Goal: Information Seeking & Learning: Learn about a topic

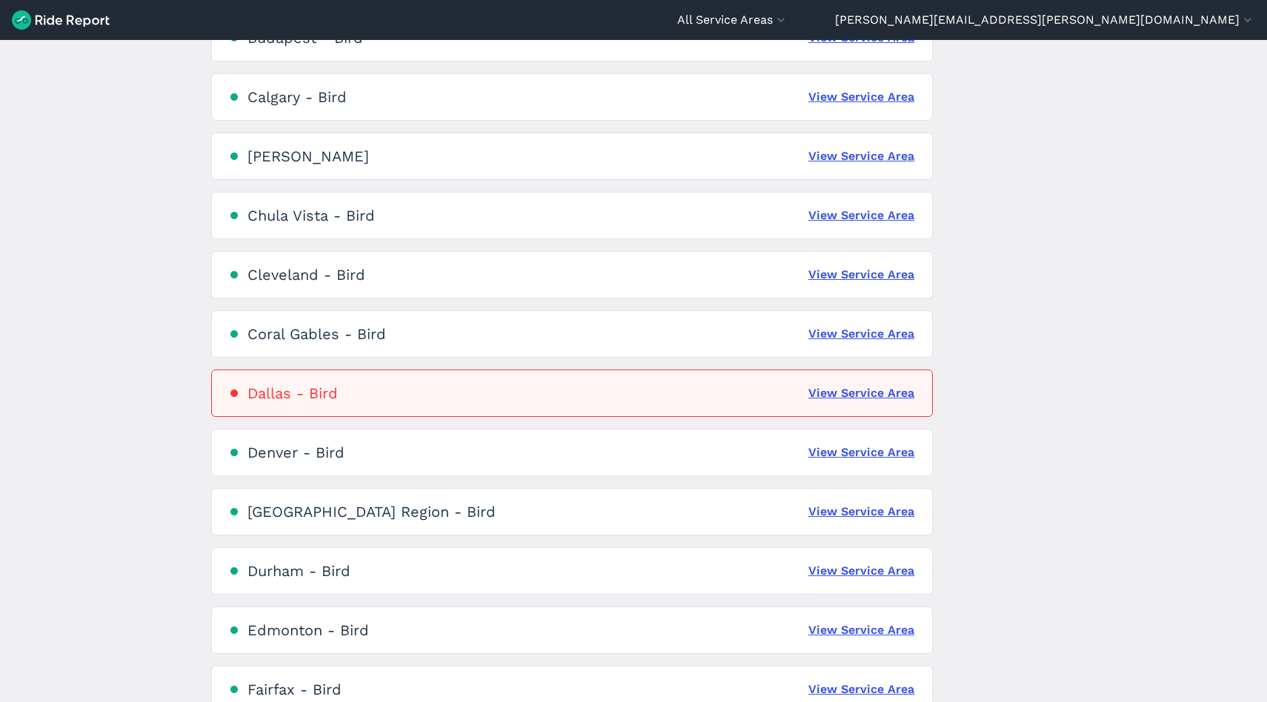
scroll to position [584, 0]
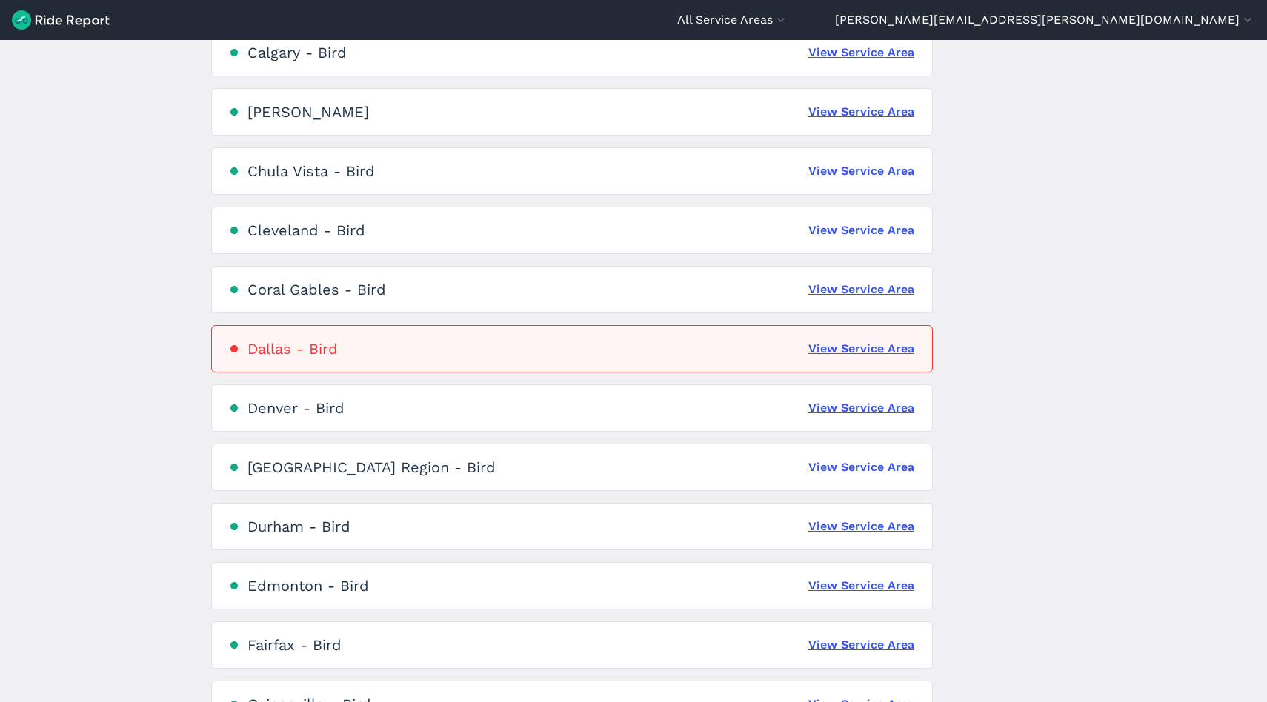
click at [627, 482] on div "[GEOGRAPHIC_DATA] Region - Bird View Service Area" at bounding box center [572, 467] width 722 height 47
click at [854, 473] on link "View Service Area" at bounding box center [861, 468] width 106 height 18
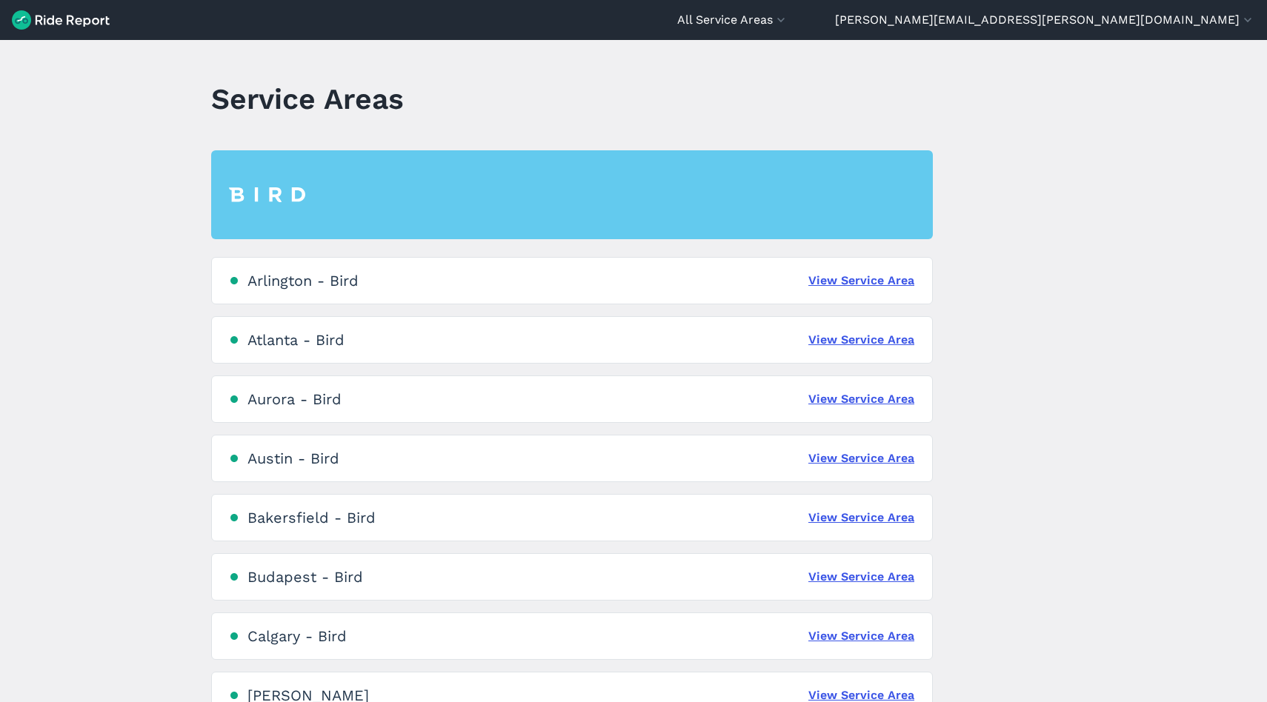
scroll to position [725, 0]
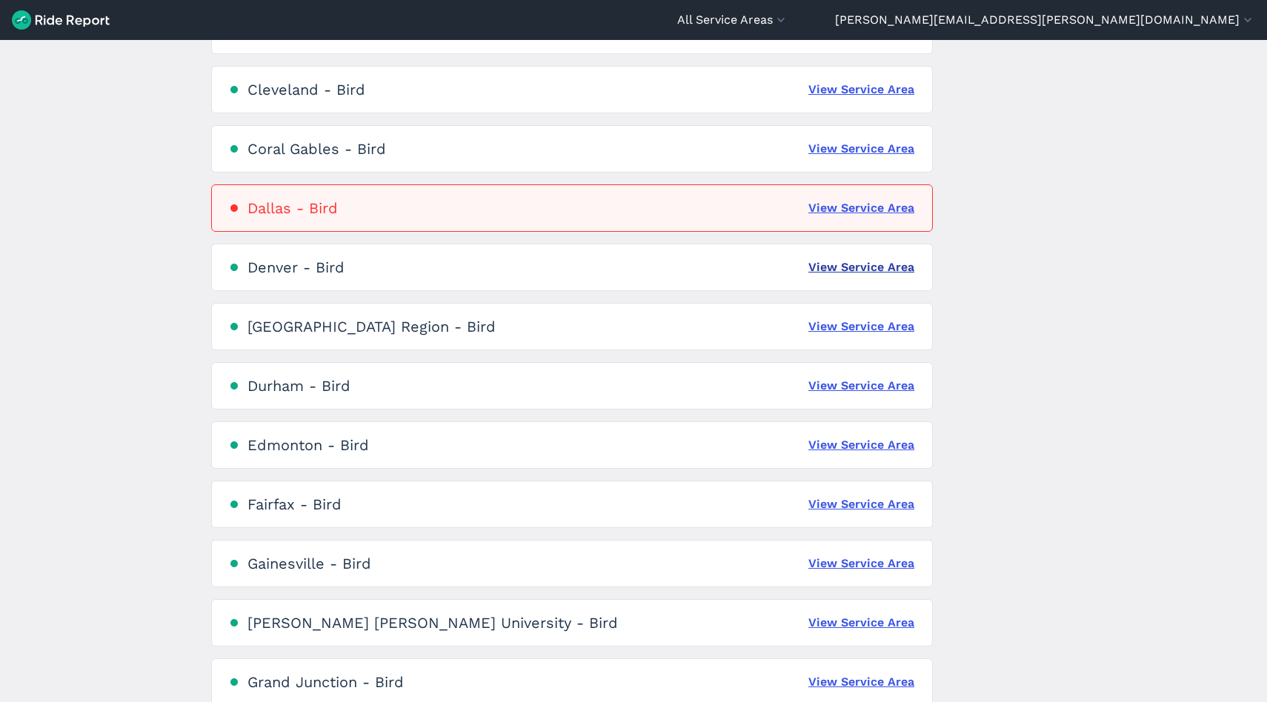
click at [829, 261] on link "View Service Area" at bounding box center [861, 268] width 106 height 18
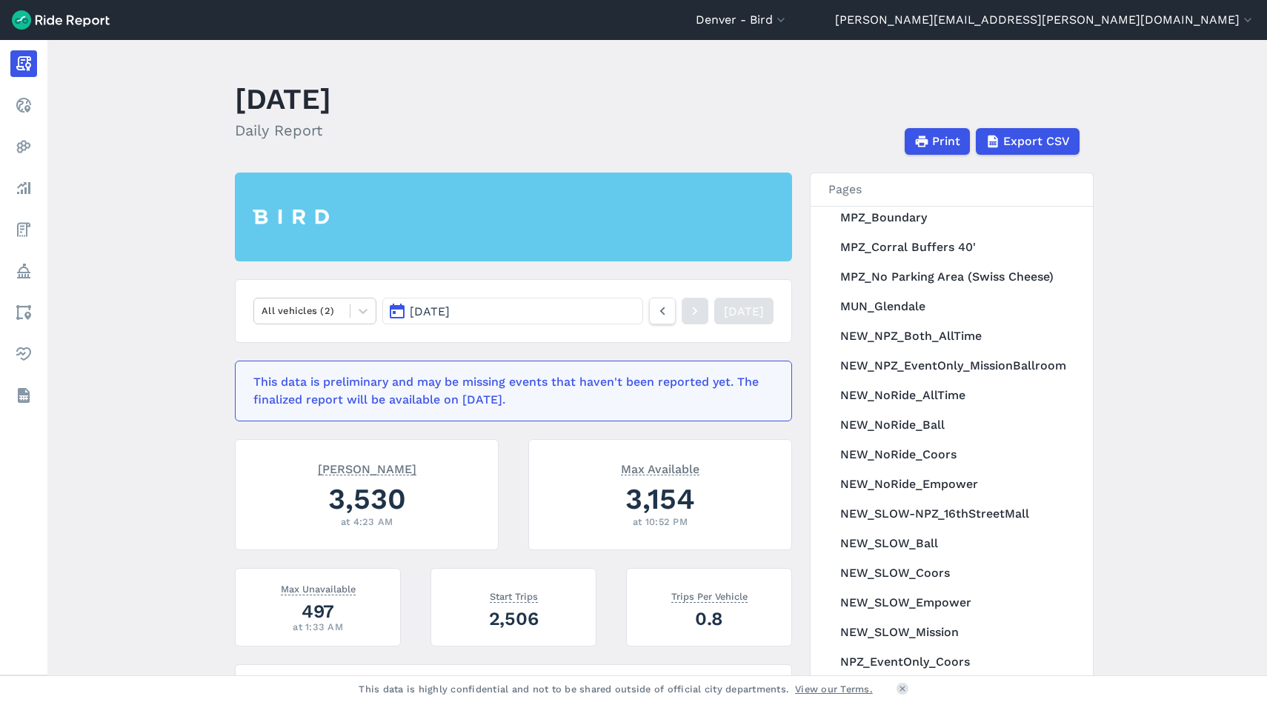
scroll to position [667, 0]
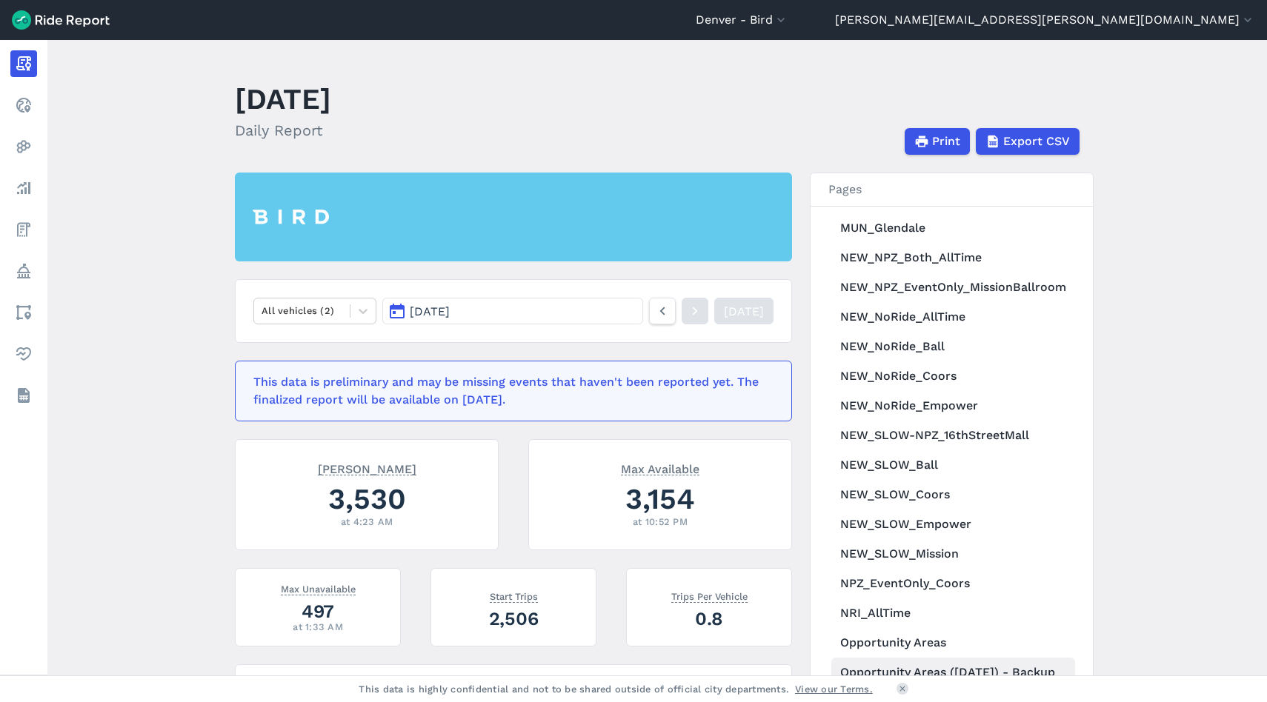
click at [951, 662] on link "Opportunity Areas ([DATE]) - Backup" at bounding box center [953, 673] width 244 height 30
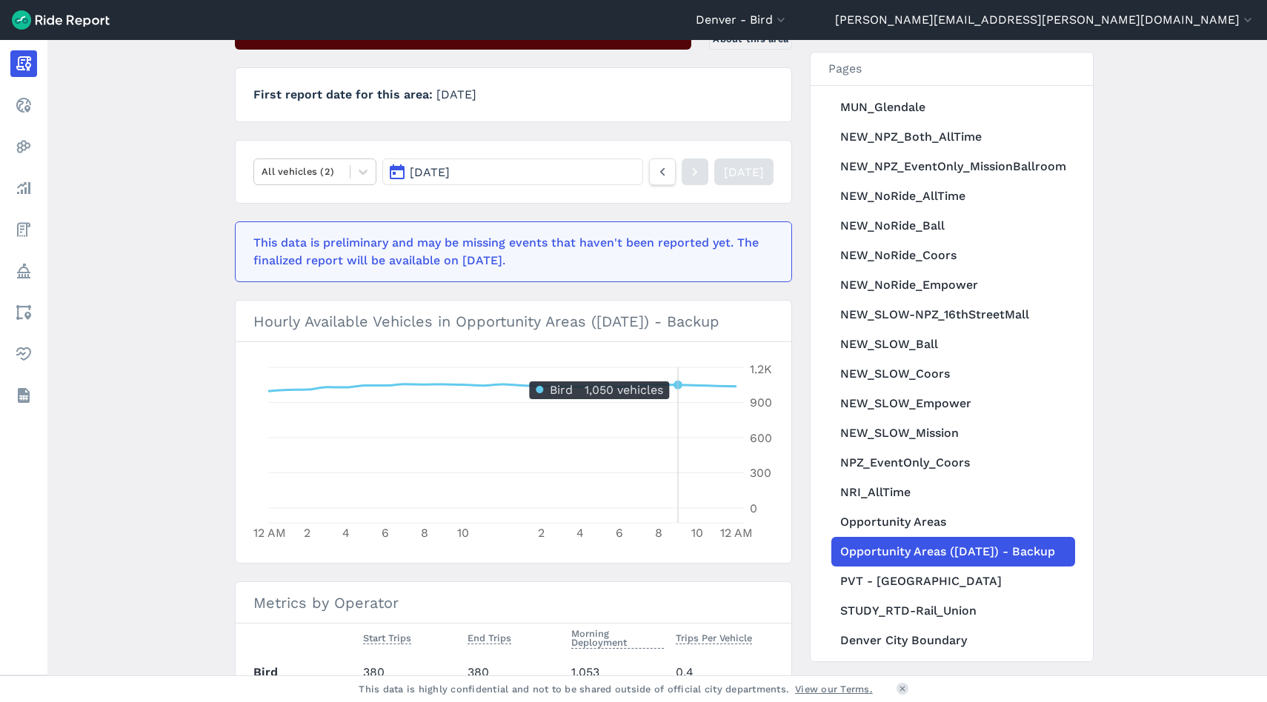
scroll to position [342, 0]
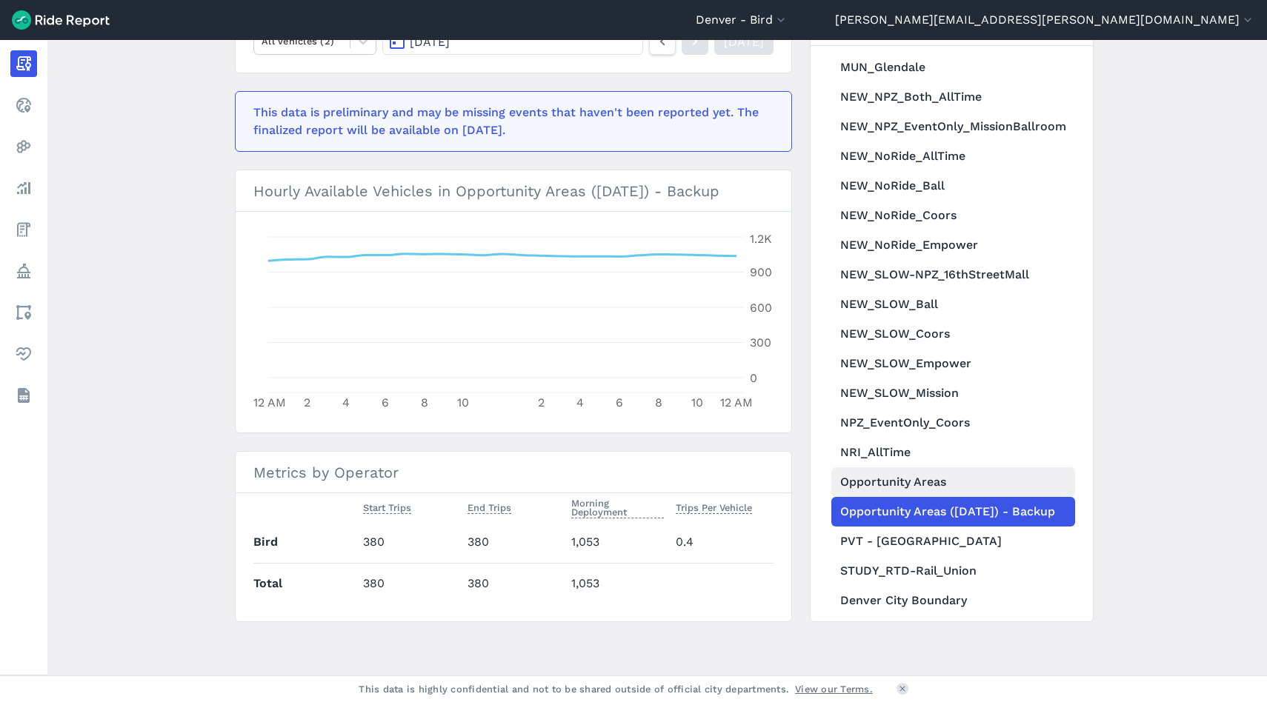
click at [932, 467] on link "Opportunity Areas" at bounding box center [953, 482] width 244 height 30
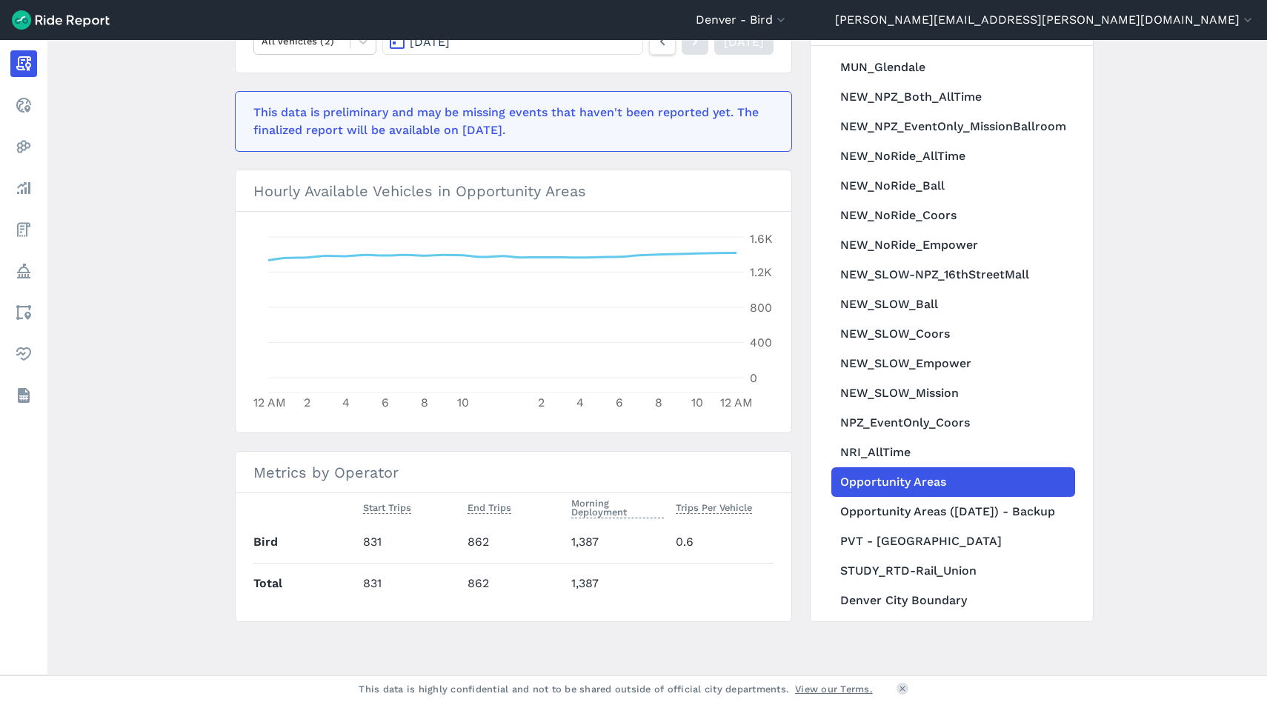
click at [935, 475] on link "Opportunity Areas" at bounding box center [953, 482] width 244 height 30
click at [928, 476] on link "Opportunity Areas" at bounding box center [953, 482] width 244 height 30
click at [927, 497] on link "Opportunity Areas ([DATE]) - Backup" at bounding box center [953, 512] width 244 height 30
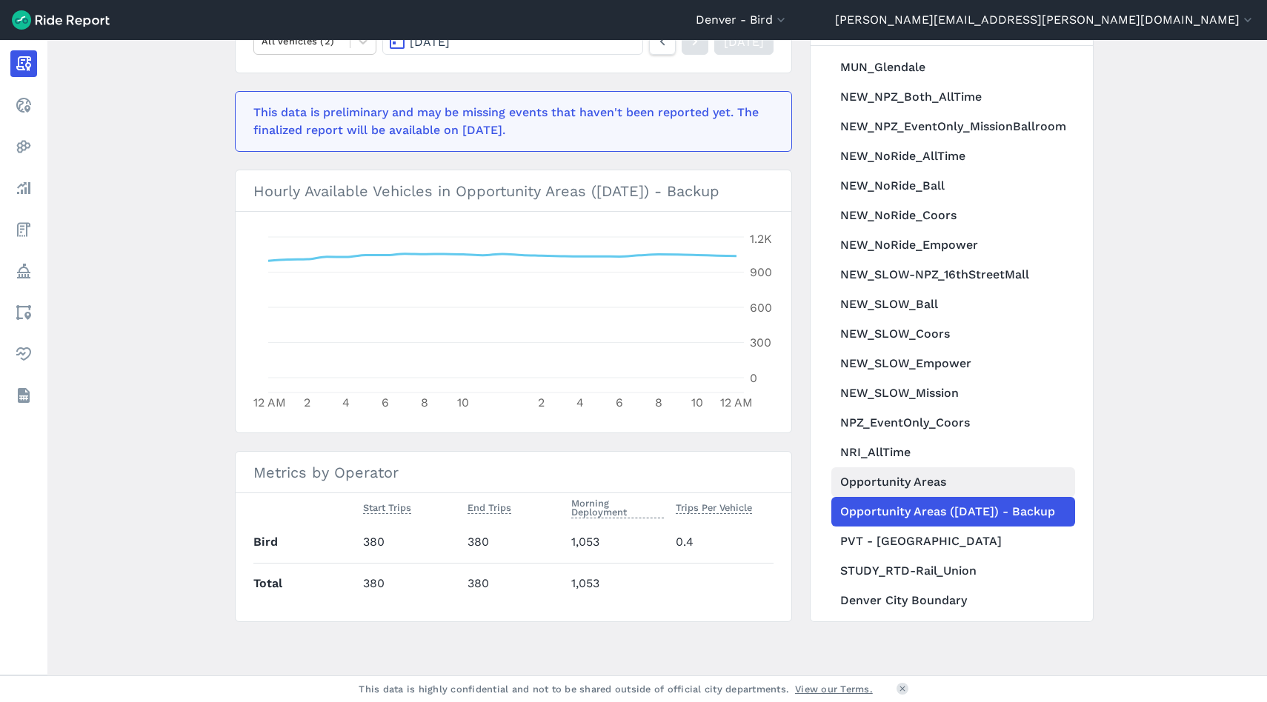
click at [924, 476] on link "Opportunity Areas" at bounding box center [953, 482] width 244 height 30
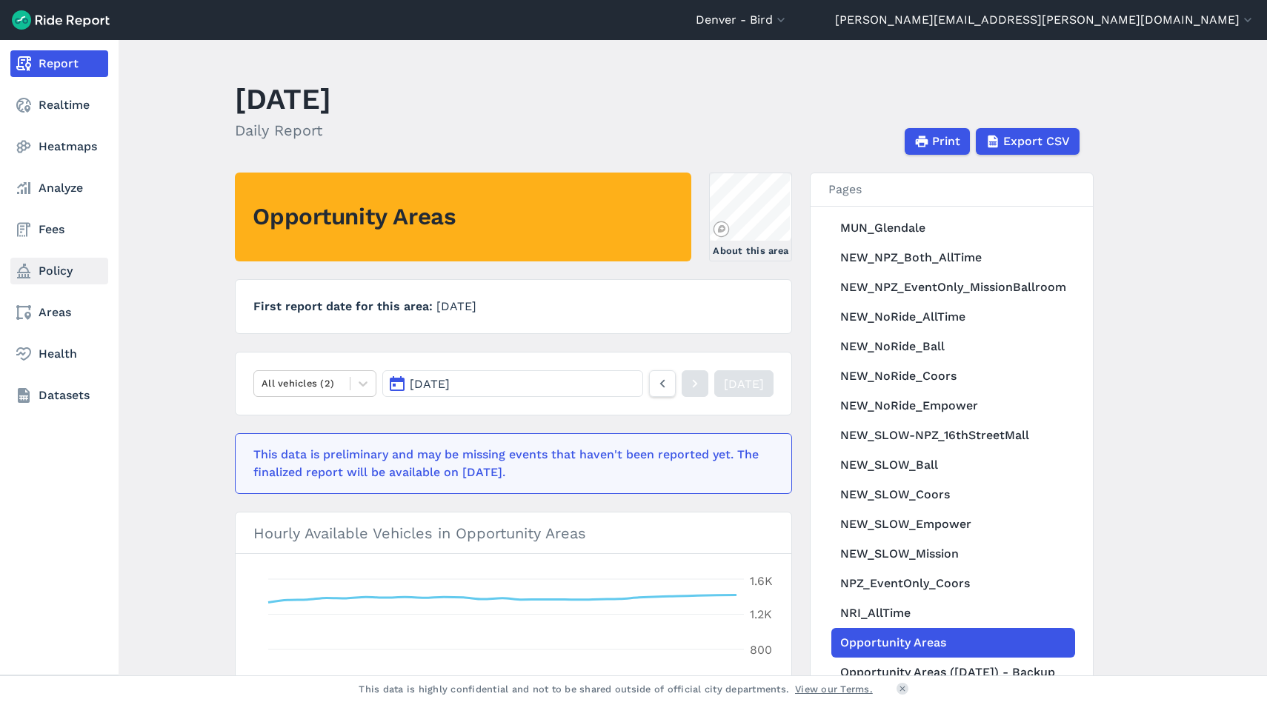
click at [39, 273] on link "Policy" at bounding box center [59, 271] width 98 height 27
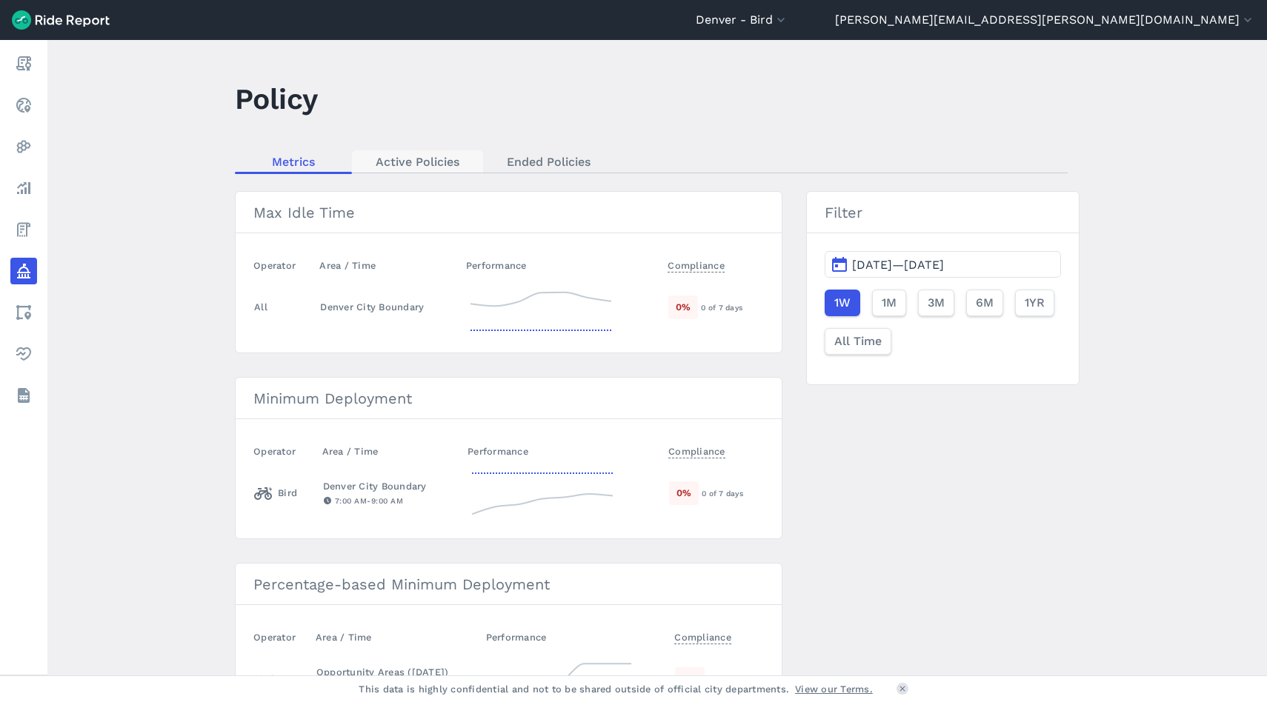
click at [433, 172] on link "Active Policies" at bounding box center [417, 161] width 131 height 22
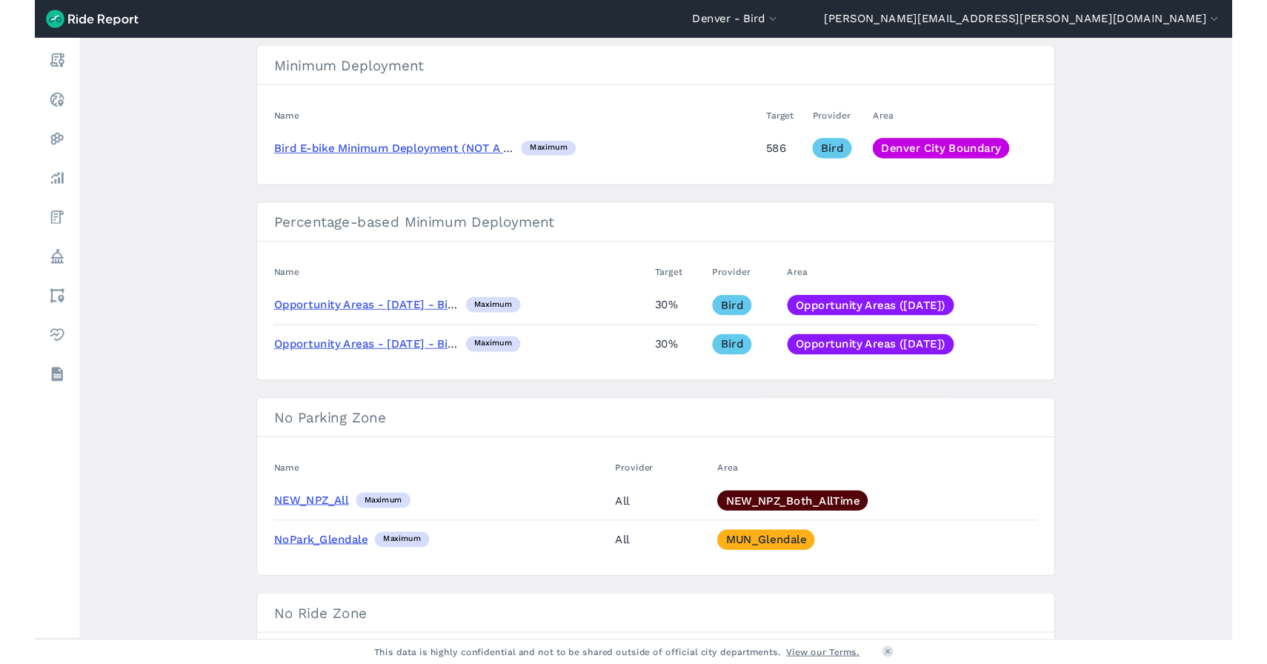
scroll to position [504, 0]
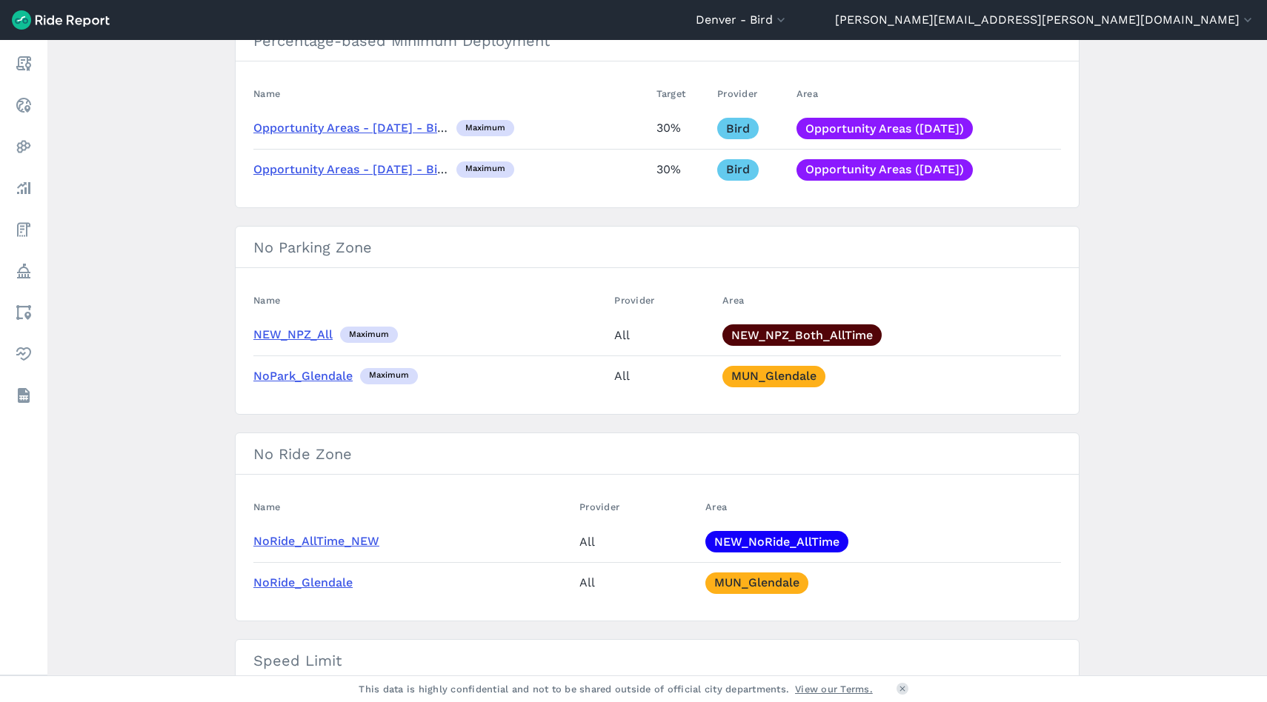
click at [397, 130] on link "Opportunity Areas - [DATE] - Bird" at bounding box center [351, 128] width 196 height 14
